Goal: Find specific page/section: Find specific page/section

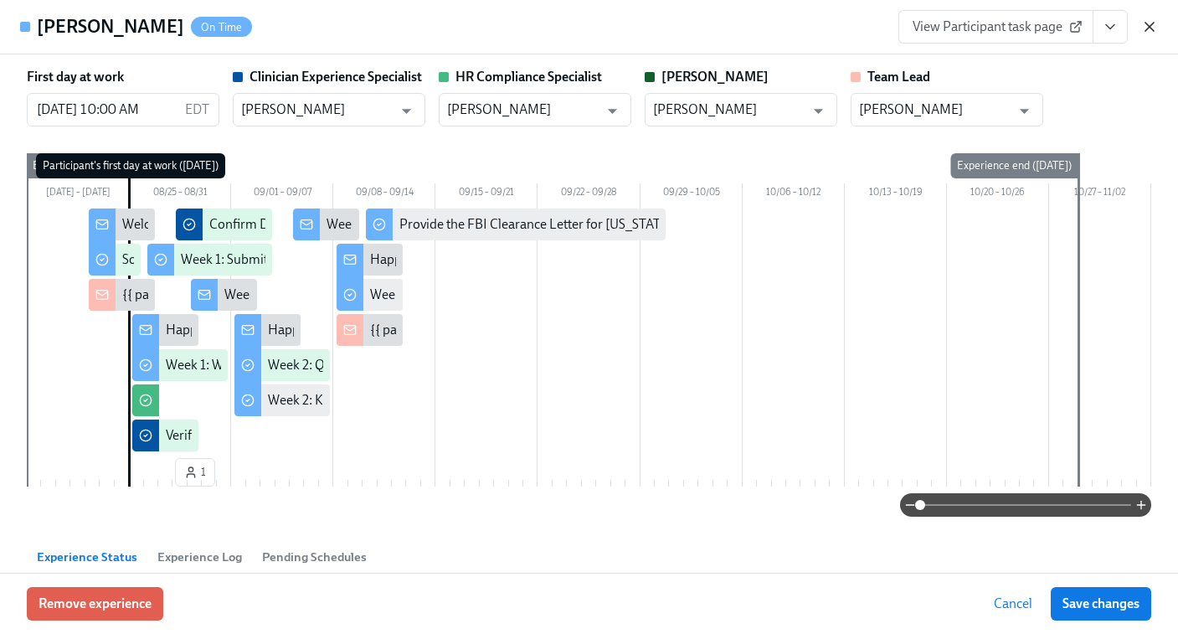
scroll to position [0, 6799]
click at [1153, 31] on icon "button" at bounding box center [1149, 26] width 17 height 17
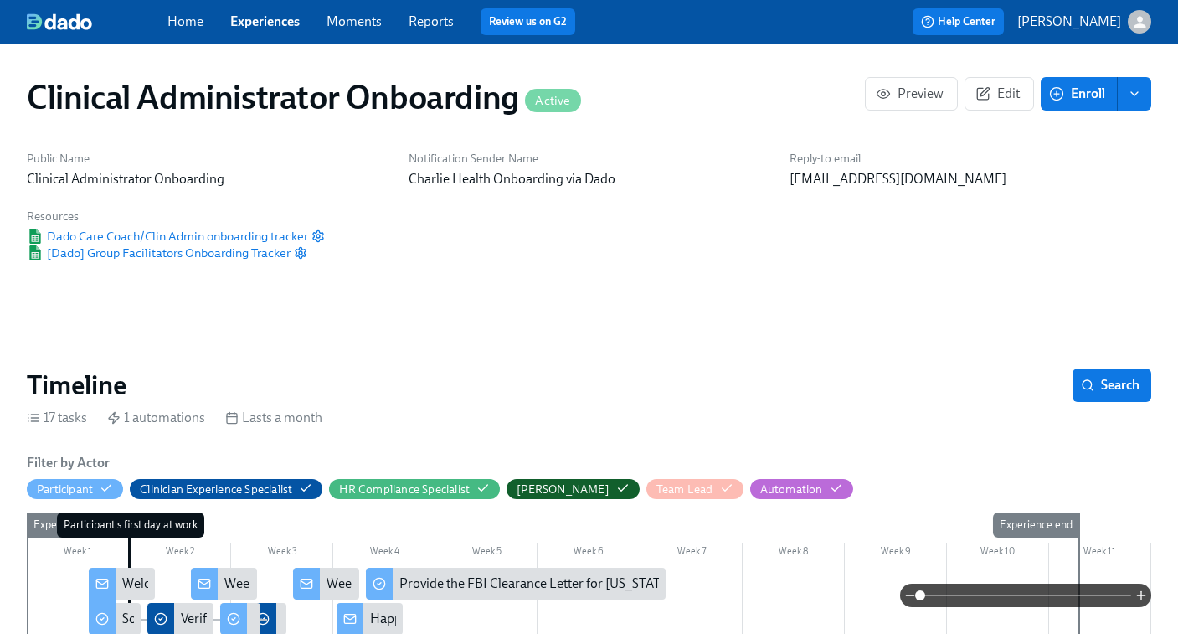
click at [264, 15] on link "Experiences" at bounding box center [264, 21] width 69 height 16
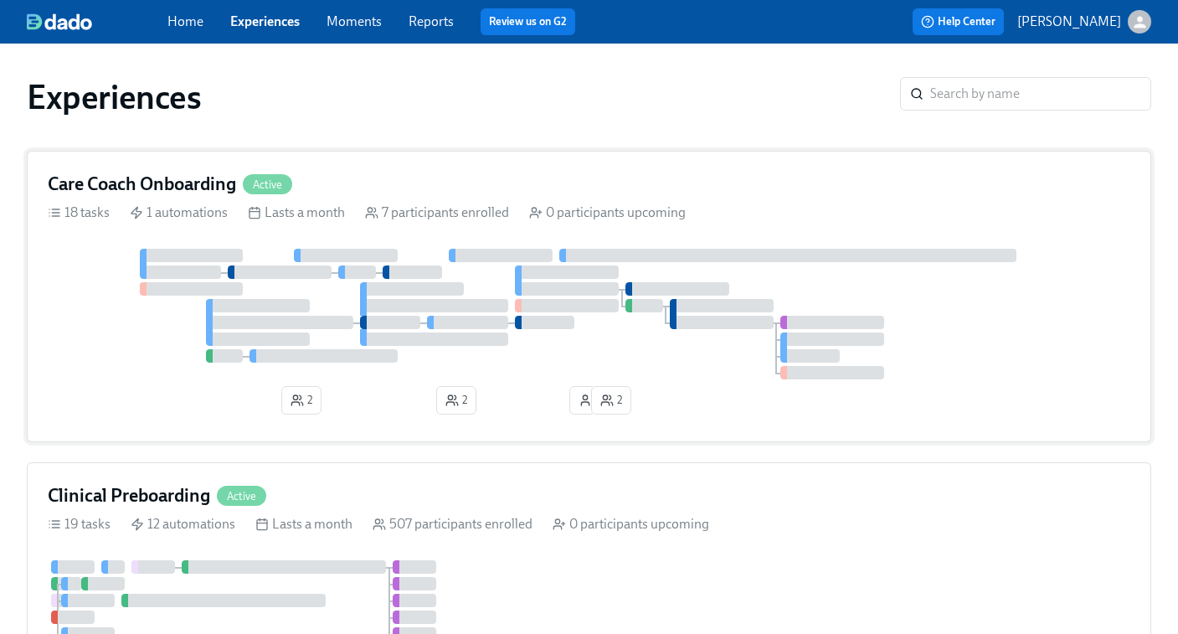
click at [341, 324] on div at bounding box center [280, 322] width 148 height 13
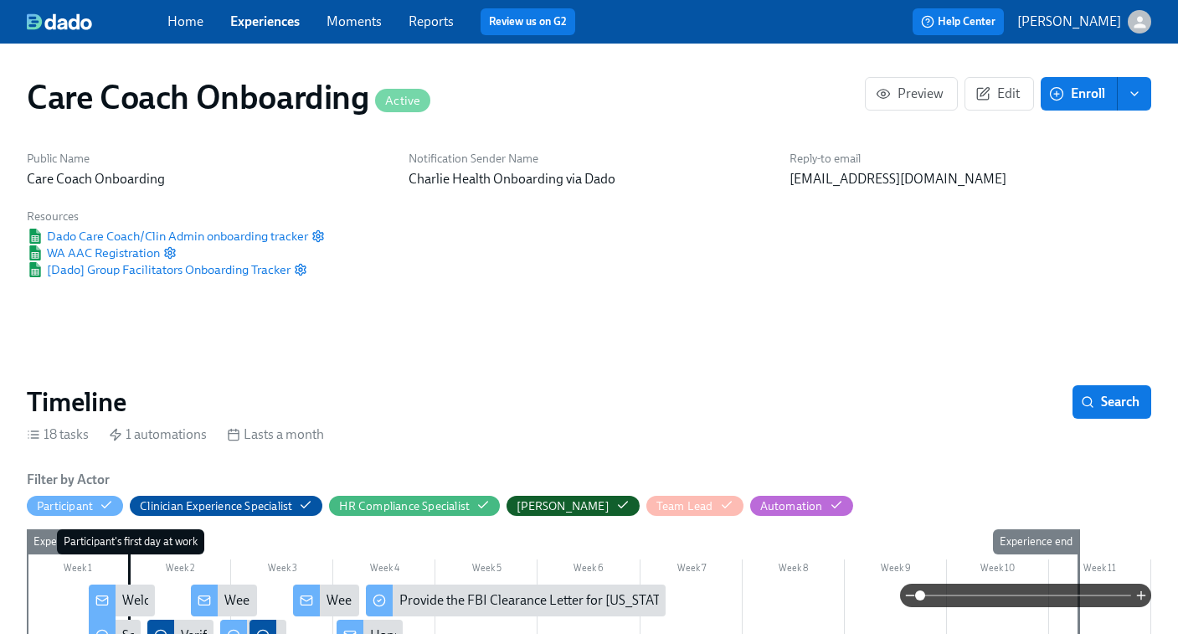
scroll to position [0, 4755]
click at [272, 22] on link "Experiences" at bounding box center [264, 21] width 69 height 16
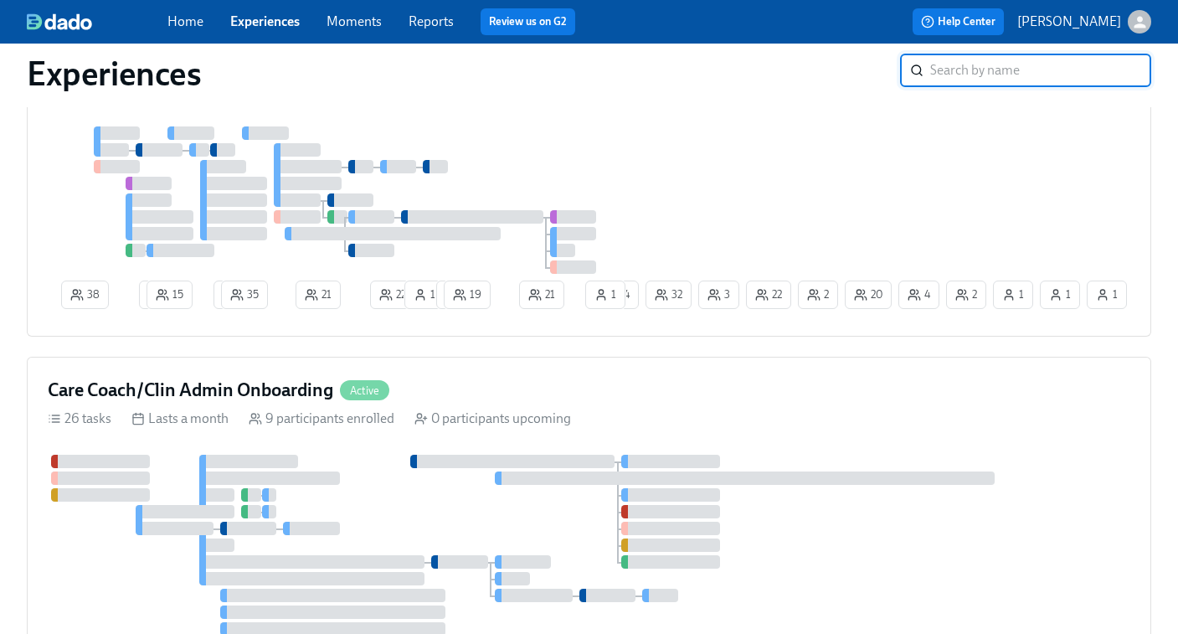
scroll to position [1159, 0]
